Goal: Navigation & Orientation: Find specific page/section

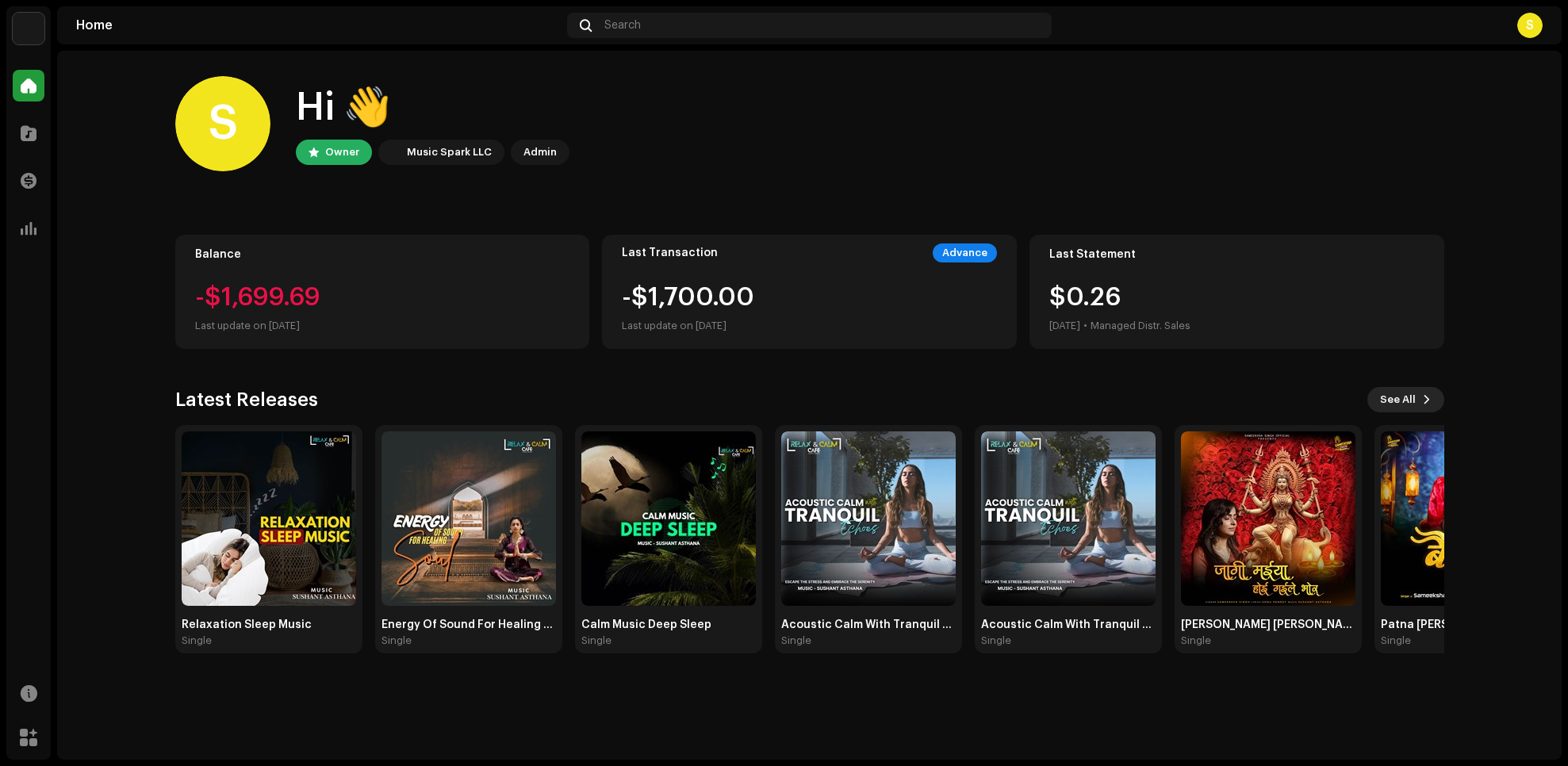
click at [1415, 392] on button "See All" at bounding box center [1405, 399] width 77 height 25
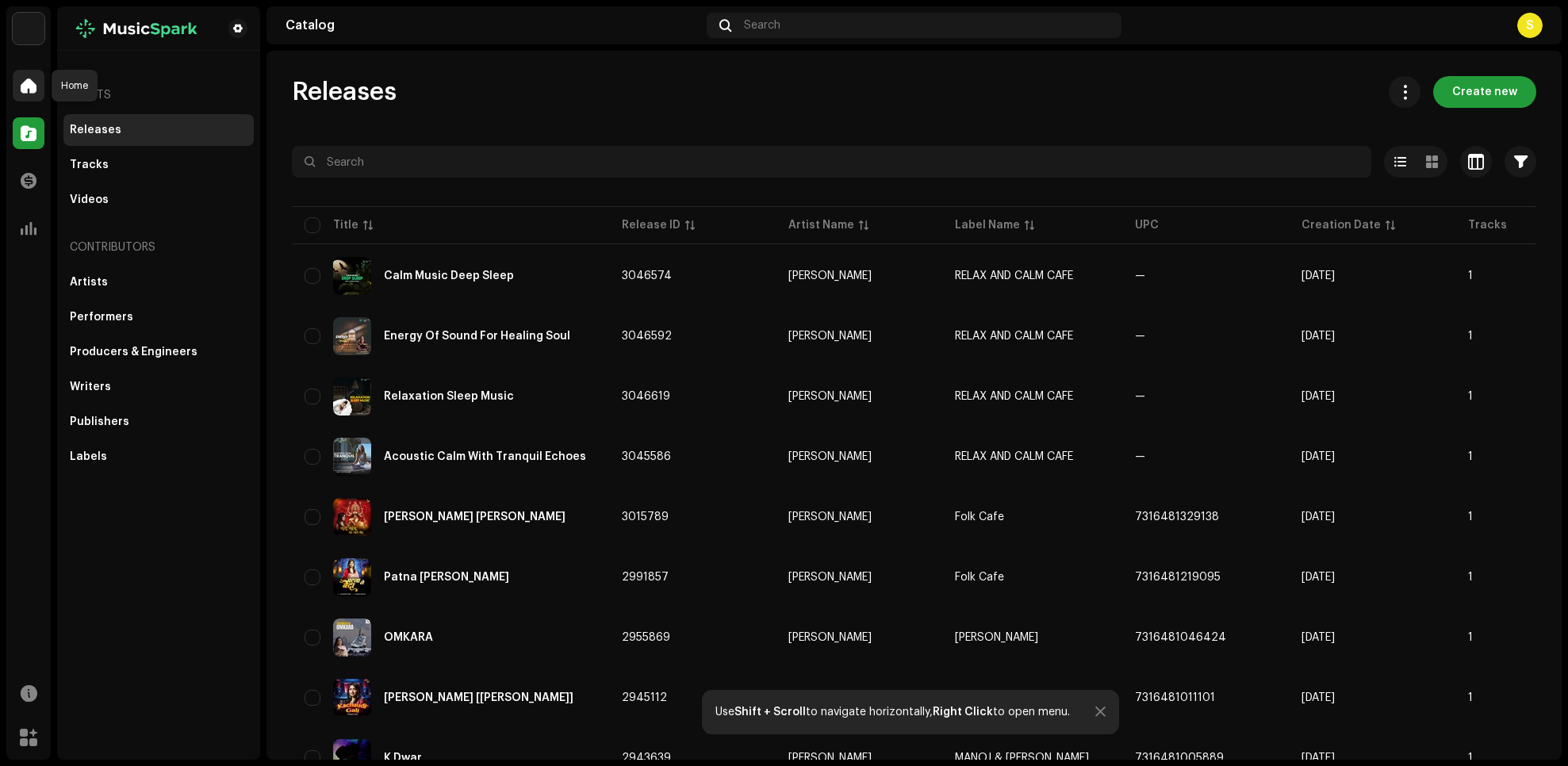
click at [28, 88] on span at bounding box center [28, 85] width 16 height 13
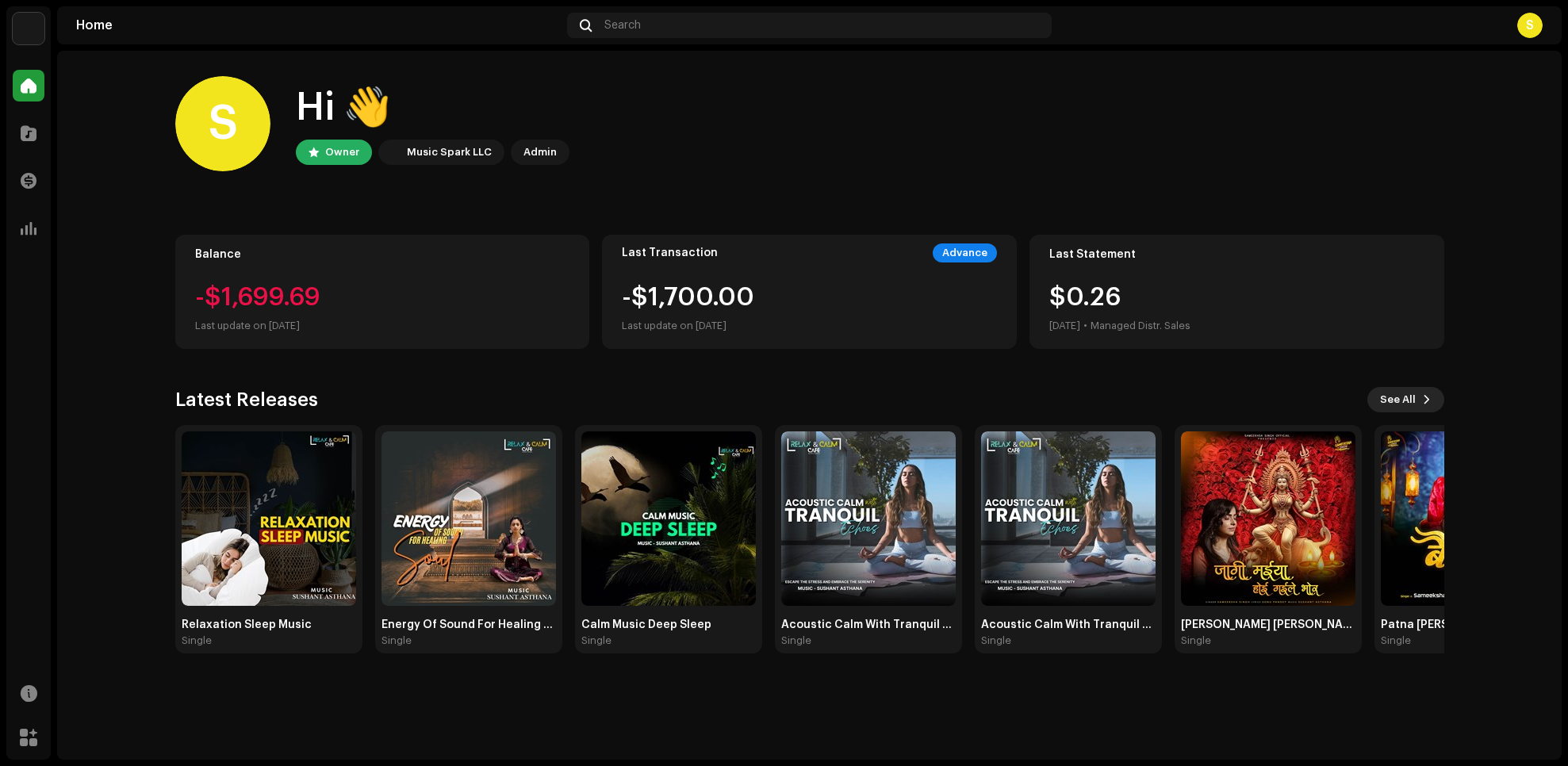
click at [1420, 401] on button "See All" at bounding box center [1405, 399] width 77 height 25
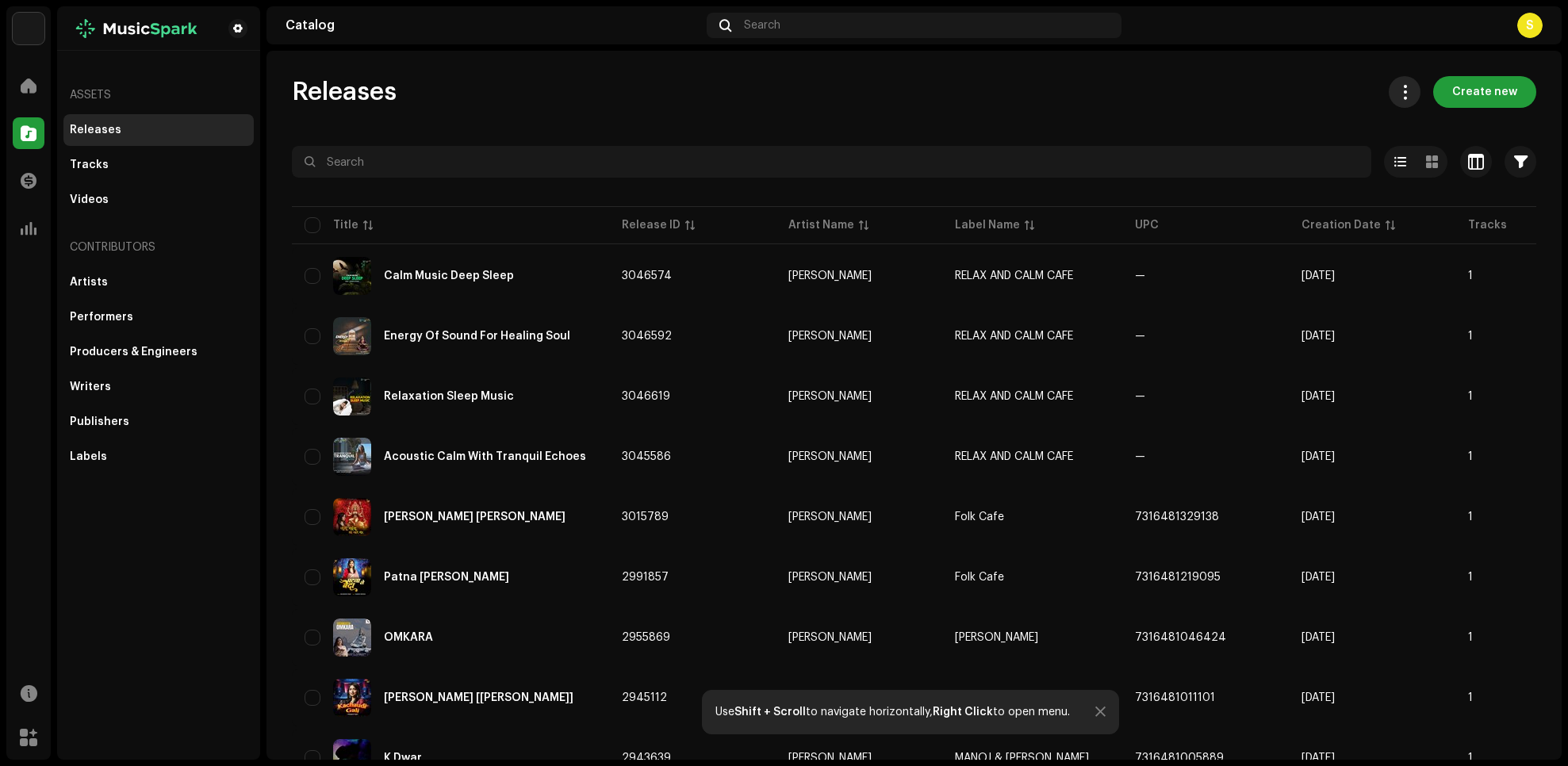
click at [1397, 94] on span at bounding box center [1404, 91] width 15 height 13
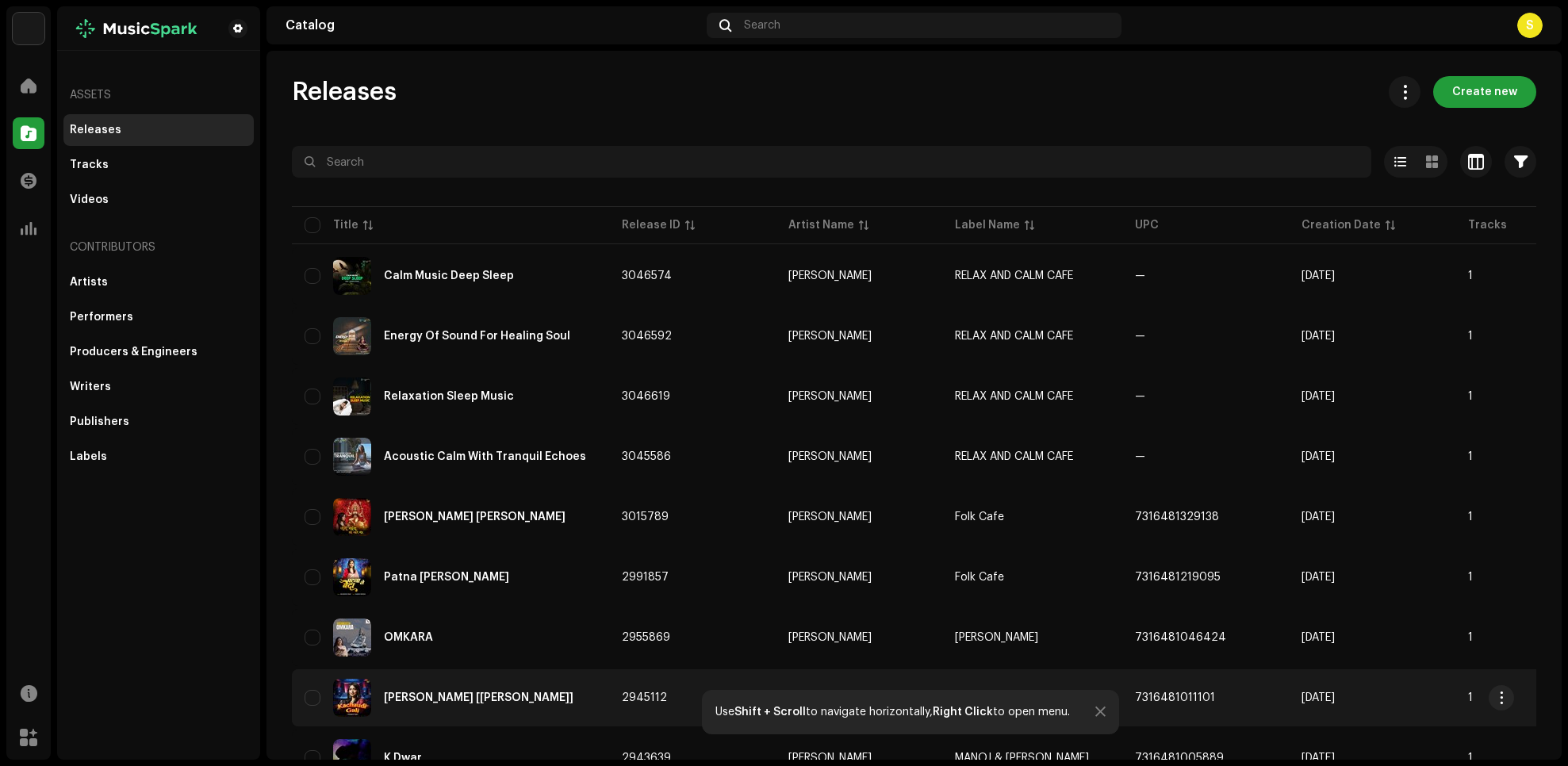
click at [1103, 712] on div at bounding box center [1100, 712] width 10 height 13
